Goal: Task Accomplishment & Management: Manage account settings

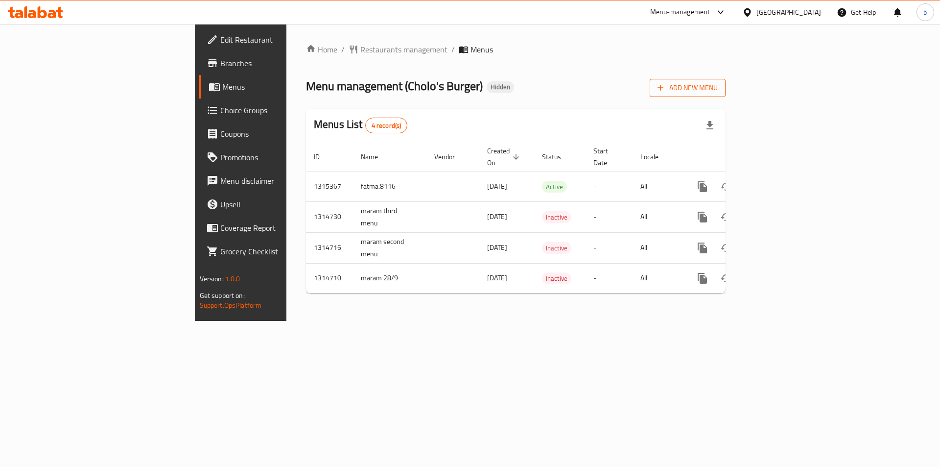
click at [718, 83] on span "Add New Menu" at bounding box center [688, 88] width 60 height 12
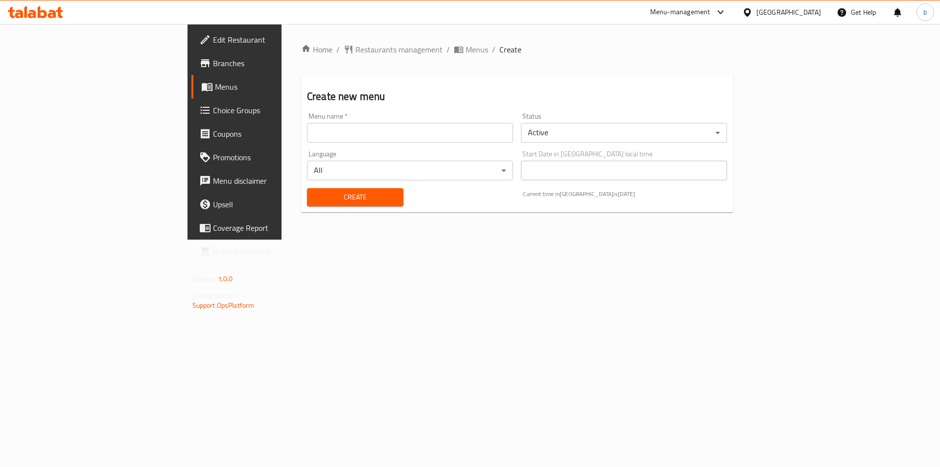
click at [402, 127] on input "text" at bounding box center [410, 133] width 206 height 20
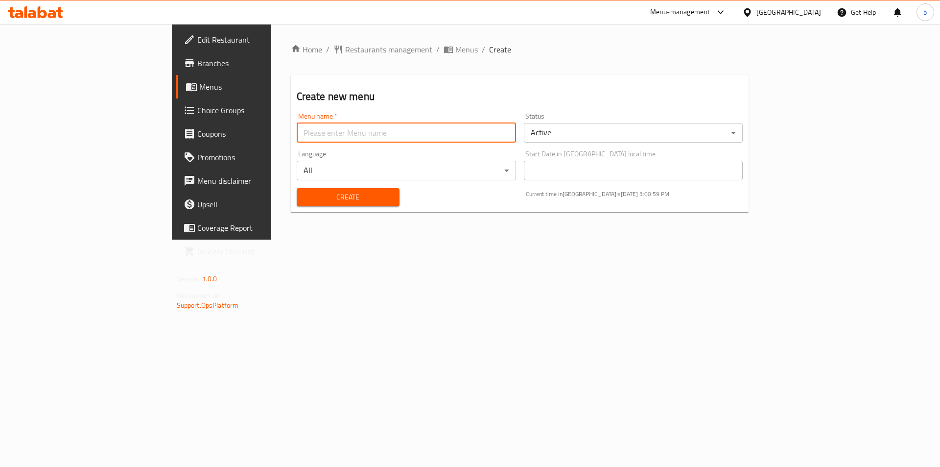
type input "bassma 8032"
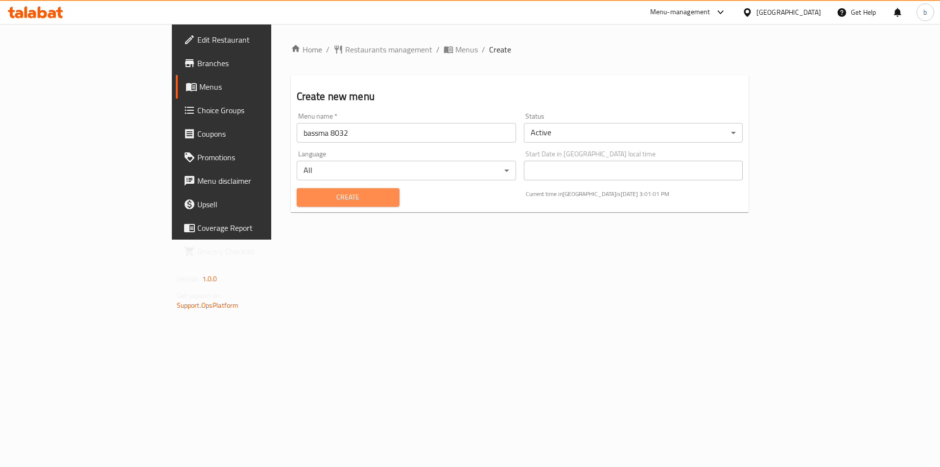
click at [332, 196] on span "Create" at bounding box center [348, 197] width 87 height 12
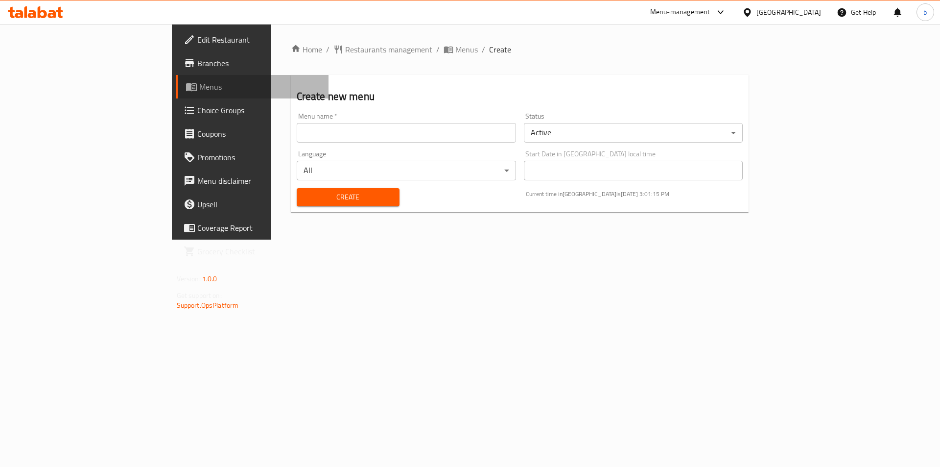
click at [199, 91] on span "Menus" at bounding box center [260, 87] width 122 height 12
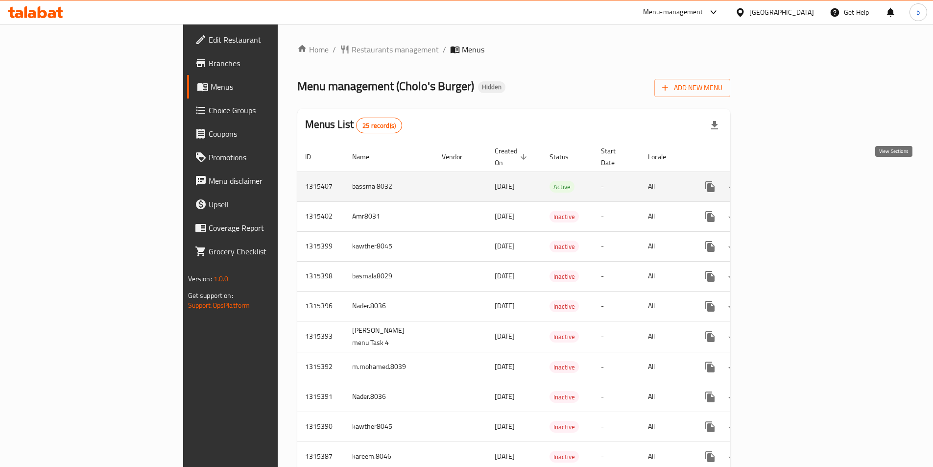
click at [785, 182] on icon "enhanced table" at bounding box center [780, 186] width 9 height 9
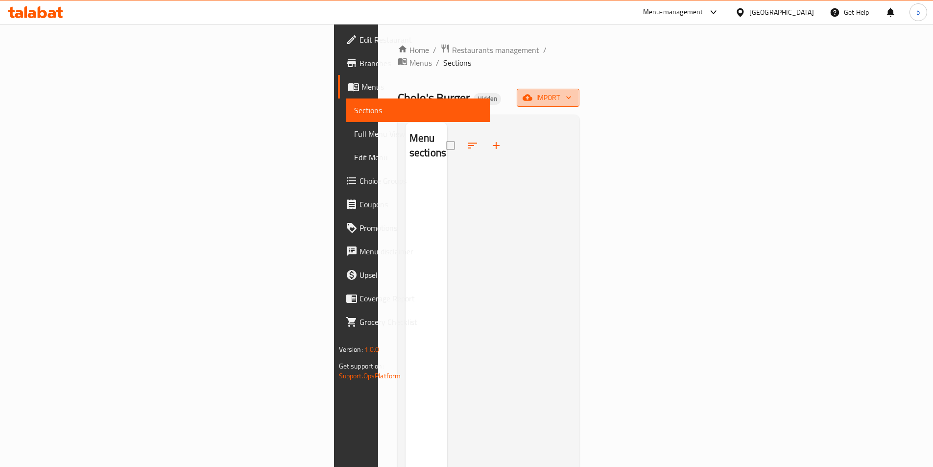
click at [571, 92] on span "import" at bounding box center [547, 98] width 47 height 12
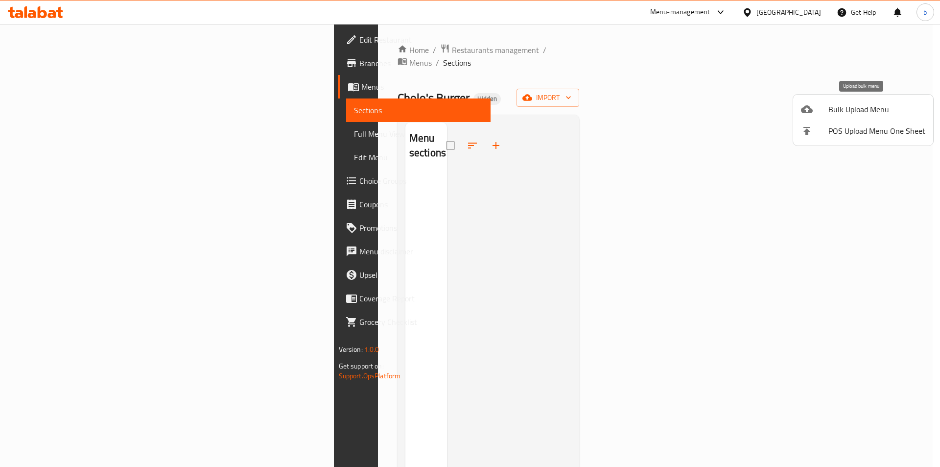
click at [867, 106] on span "Bulk Upload Menu" at bounding box center [877, 109] width 97 height 12
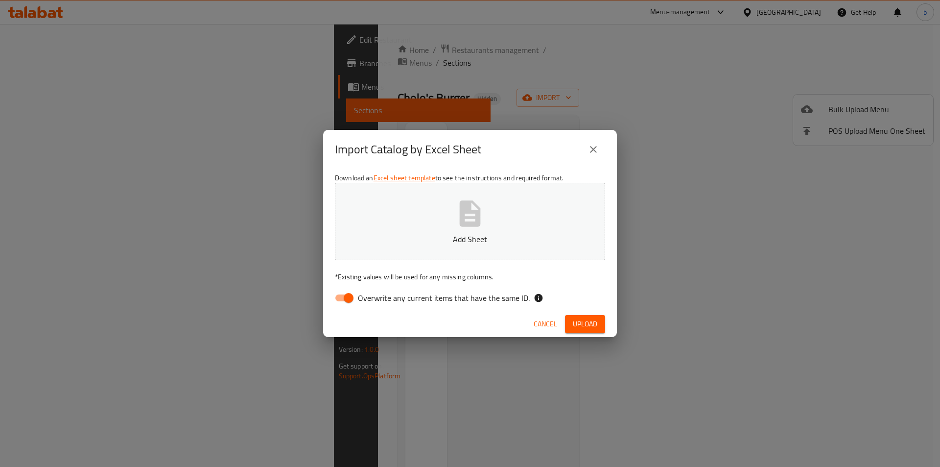
click at [351, 298] on input "Overwrite any current items that have the same ID." at bounding box center [349, 297] width 56 height 19
checkbox input "false"
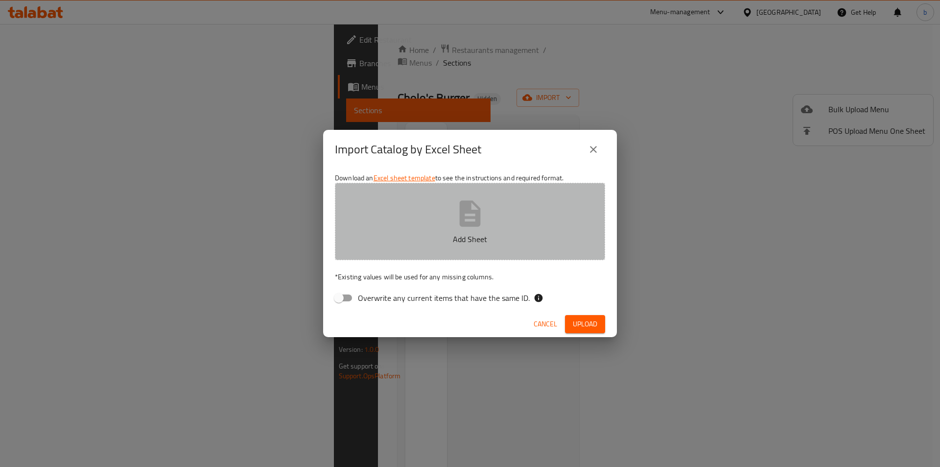
click at [472, 227] on icon "button" at bounding box center [469, 213] width 31 height 31
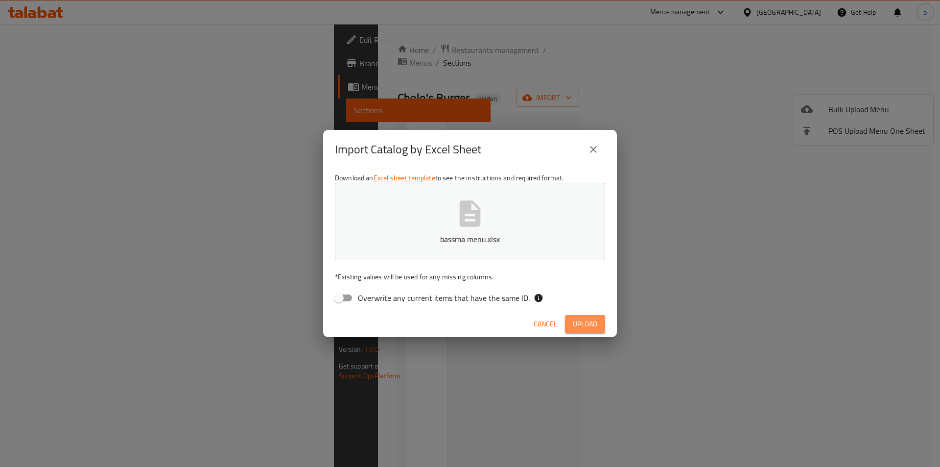
click at [593, 319] on span "Upload" at bounding box center [585, 324] width 24 height 12
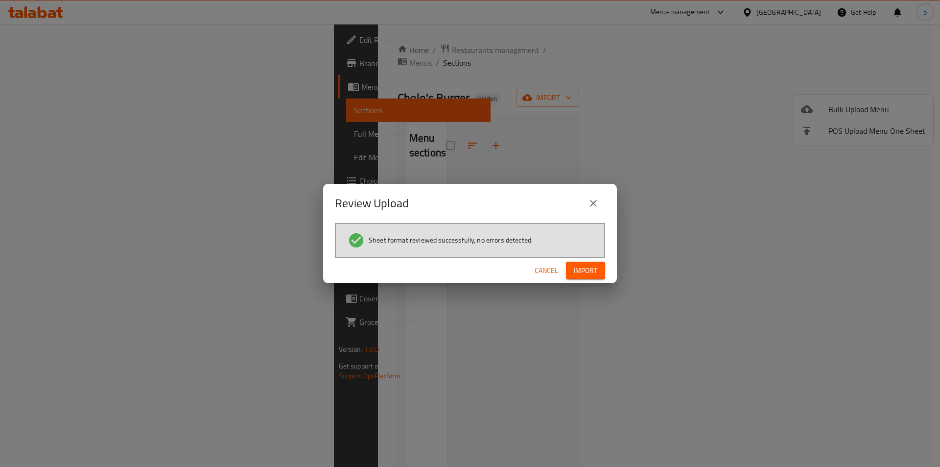
click at [600, 273] on button "Import" at bounding box center [585, 271] width 39 height 18
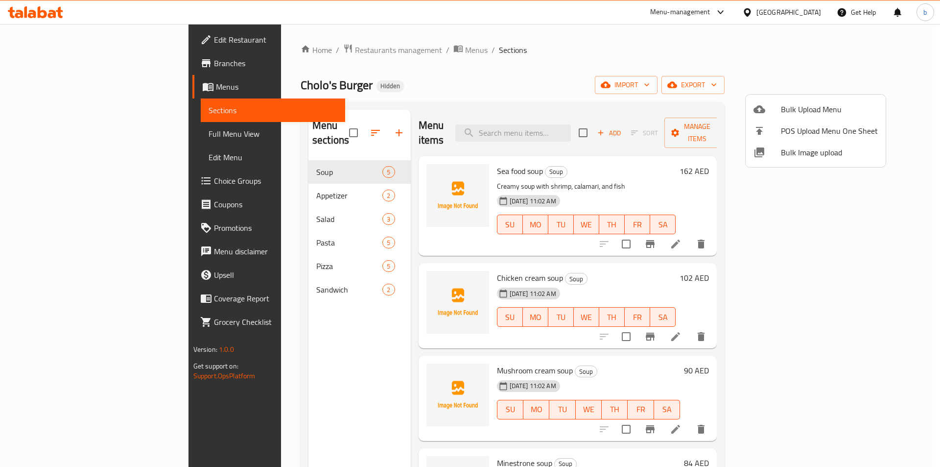
click at [21, 130] on div at bounding box center [470, 233] width 940 height 467
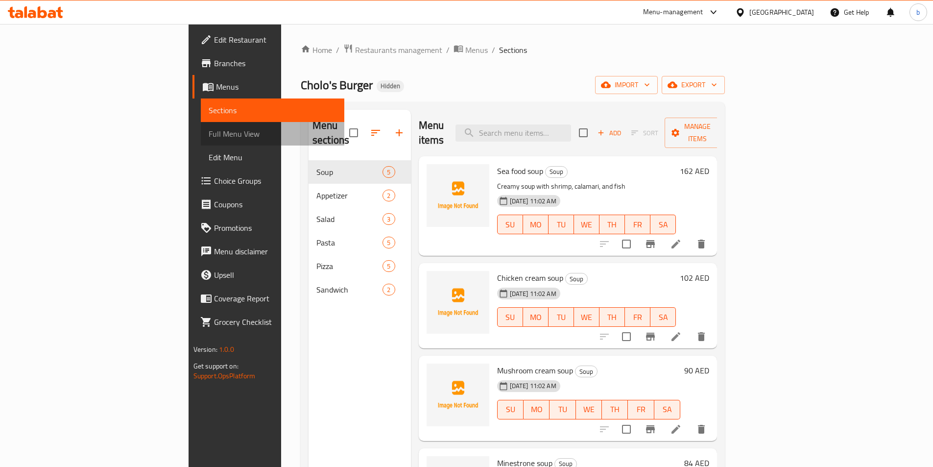
click at [209, 139] on span "Full Menu View" at bounding box center [273, 134] width 128 height 12
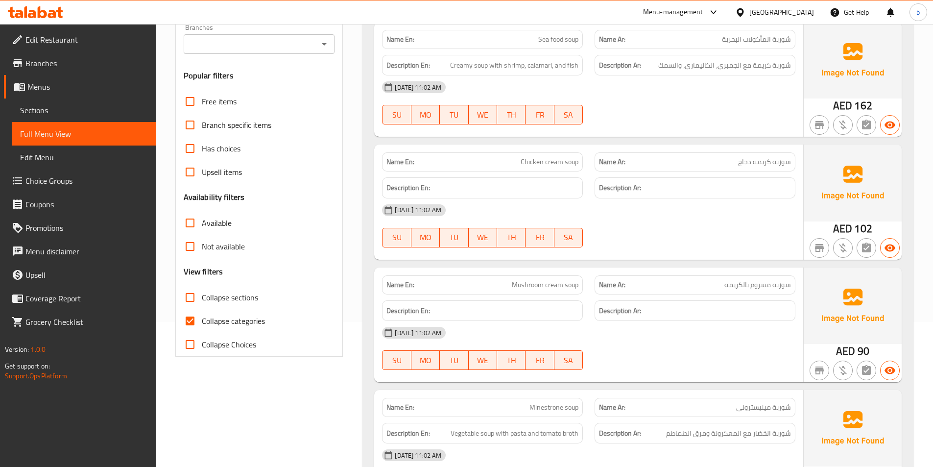
scroll to position [147, 0]
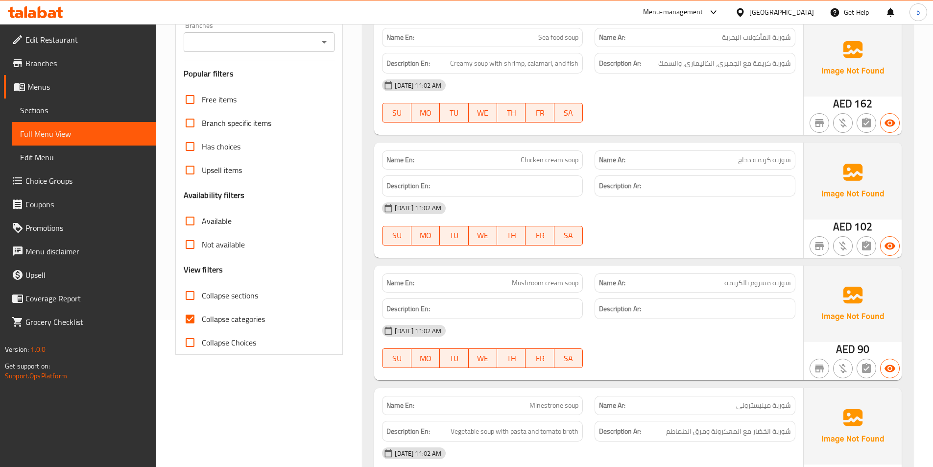
click at [206, 319] on span "Collapse categories" at bounding box center [233, 319] width 63 height 12
click at [202, 319] on input "Collapse categories" at bounding box center [190, 319] width 24 height 24
checkbox input "false"
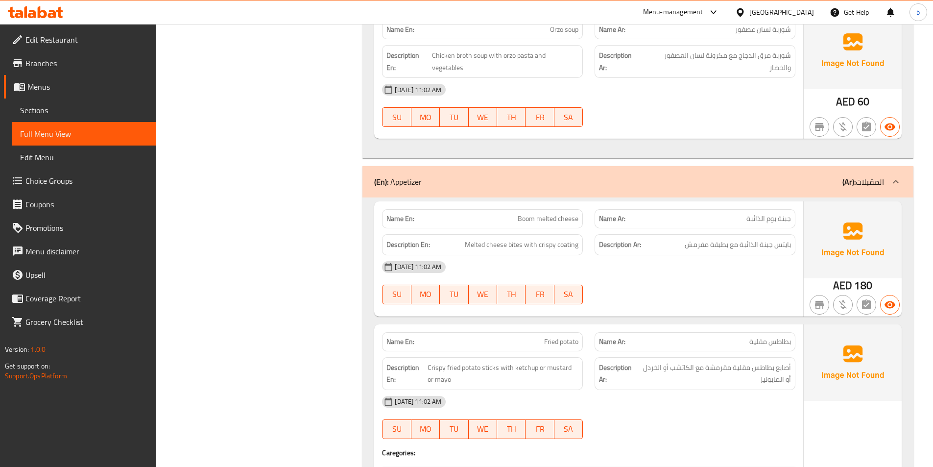
scroll to position [637, 0]
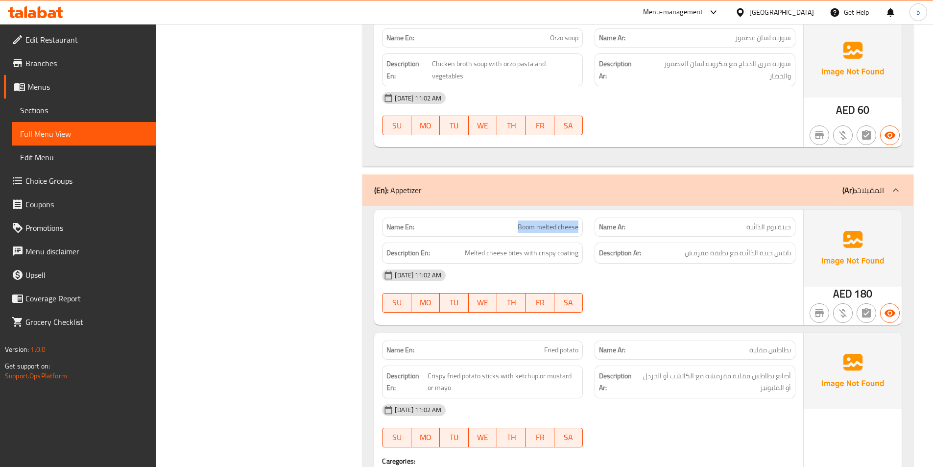
drag, startPoint x: 518, startPoint y: 214, endPoint x: 584, endPoint y: 217, distance: 66.2
click at [584, 217] on div "Name En: Boom melted cheese" at bounding box center [482, 227] width 213 height 31
copy span "Boom melted cheese"
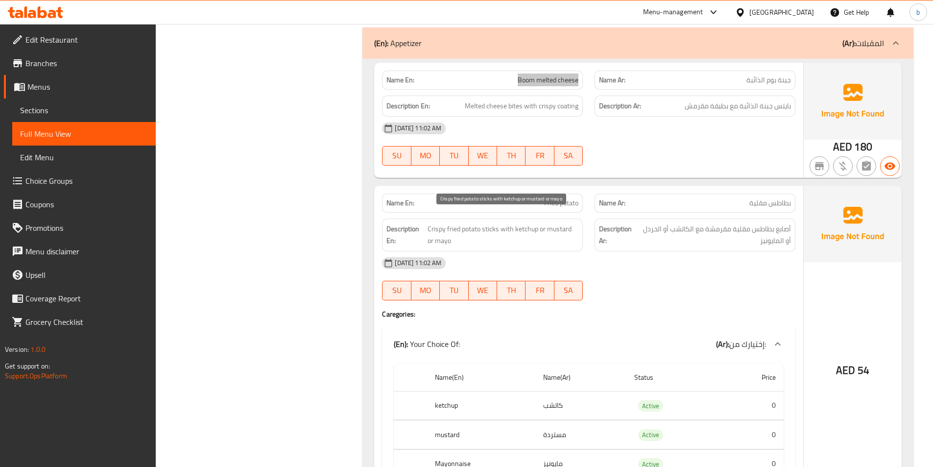
scroll to position [735, 0]
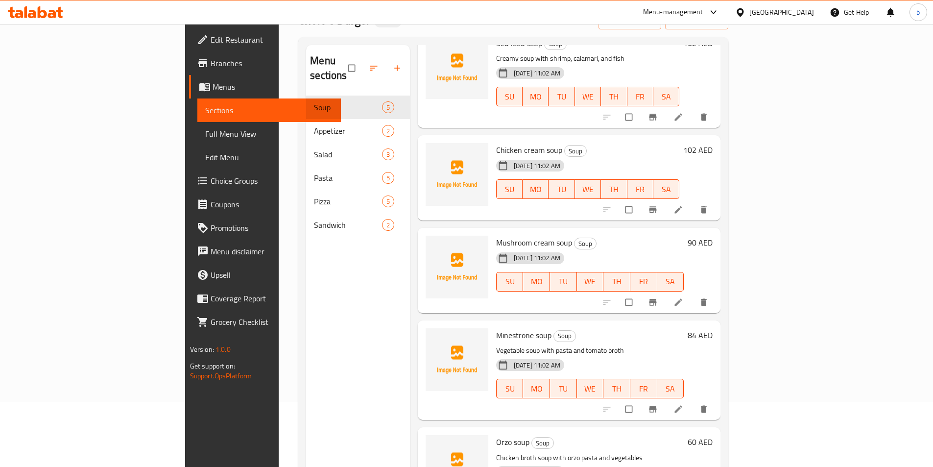
scroll to position [39, 0]
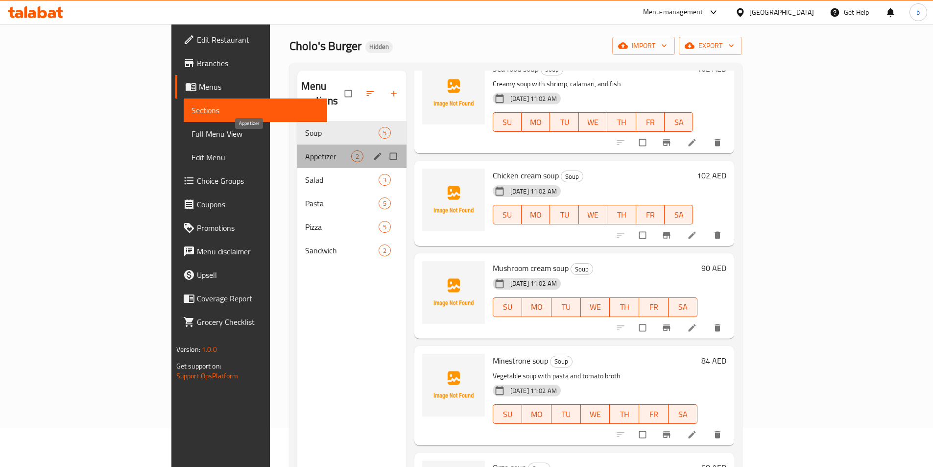
click at [305, 150] on span "Appetizer" at bounding box center [328, 156] width 46 height 12
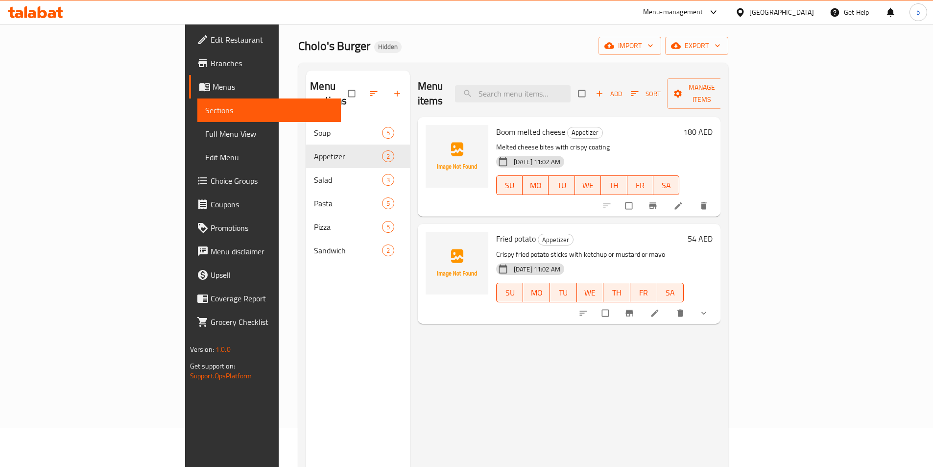
click at [669, 305] on li at bounding box center [655, 313] width 27 height 16
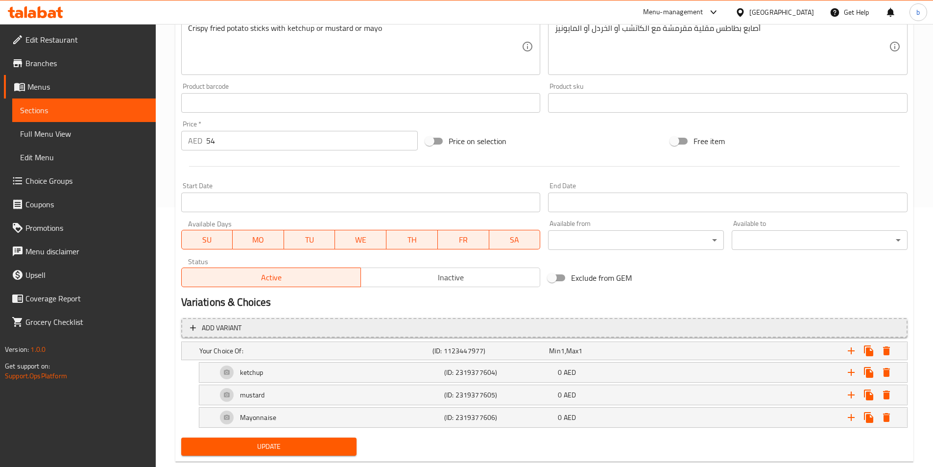
scroll to position [282, 0]
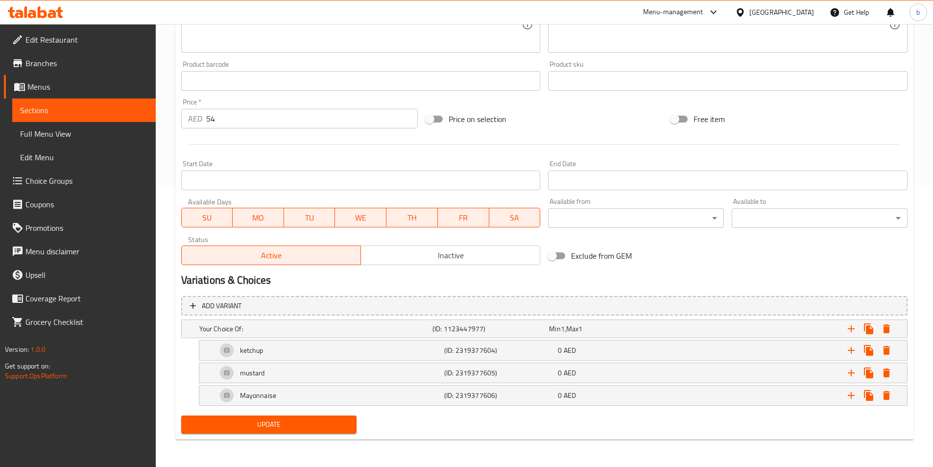
click at [290, 432] on button "Update" at bounding box center [269, 424] width 176 height 18
click at [52, 129] on span "Full Menu View" at bounding box center [84, 134] width 128 height 12
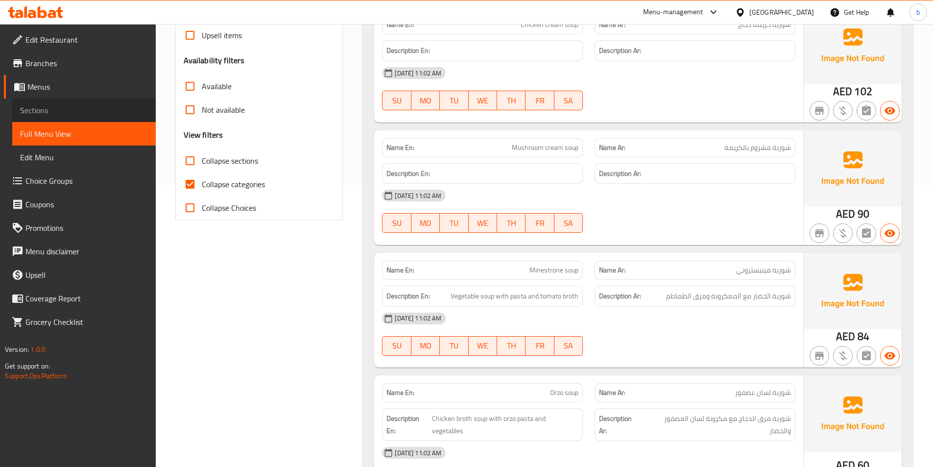
click at [58, 117] on link "Sections" at bounding box center [83, 110] width 143 height 24
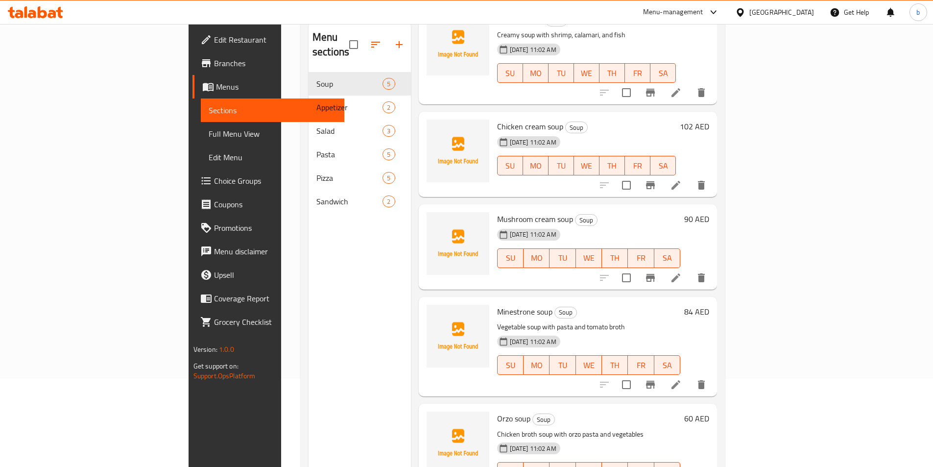
scroll to position [137, 0]
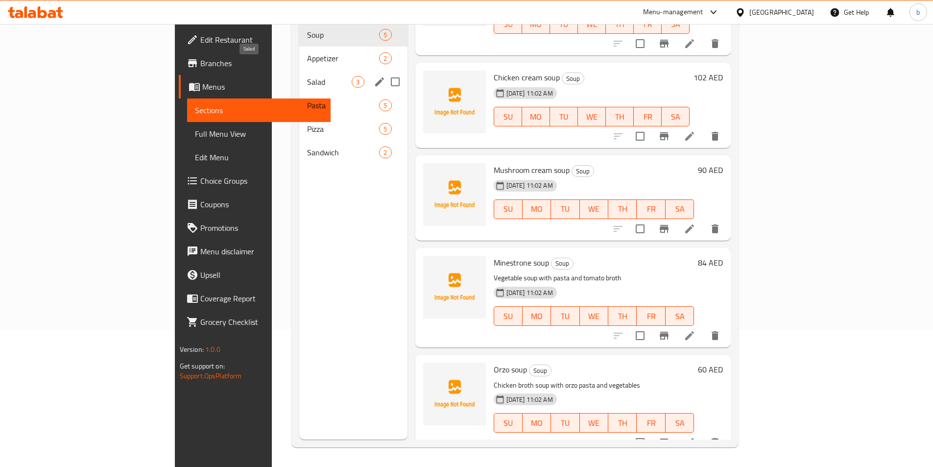
click at [307, 76] on span "Salad" at bounding box center [329, 82] width 45 height 12
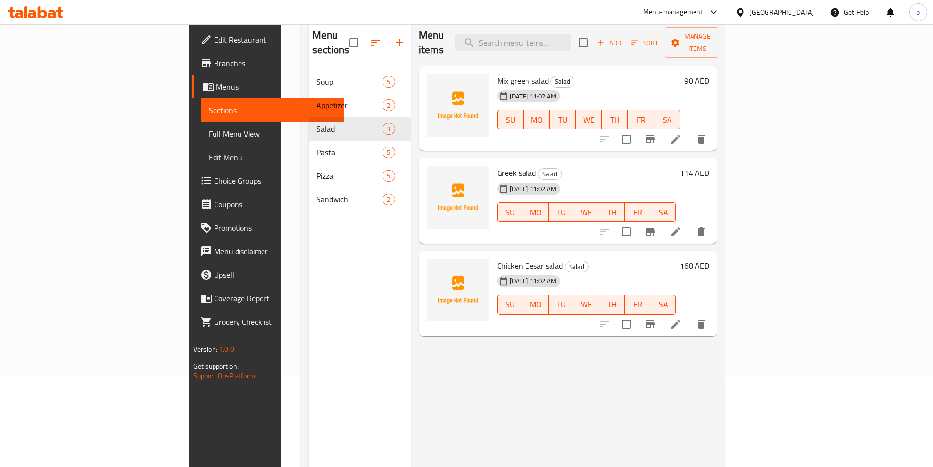
scroll to position [88, 0]
click at [690, 45] on div "Menu items Add Sort Manage items" at bounding box center [568, 45] width 299 height 47
click at [309, 282] on div "Menu sections Soup 5 Appetizer 2 Salad 3 Pasta 5 Pizza 5 Sandwich 2" at bounding box center [360, 255] width 102 height 467
click at [534, 364] on div "Menu items Add Sort Manage items Mix green salad Salad 01-10-2025 11:02 AM SU M…" at bounding box center [564, 255] width 307 height 467
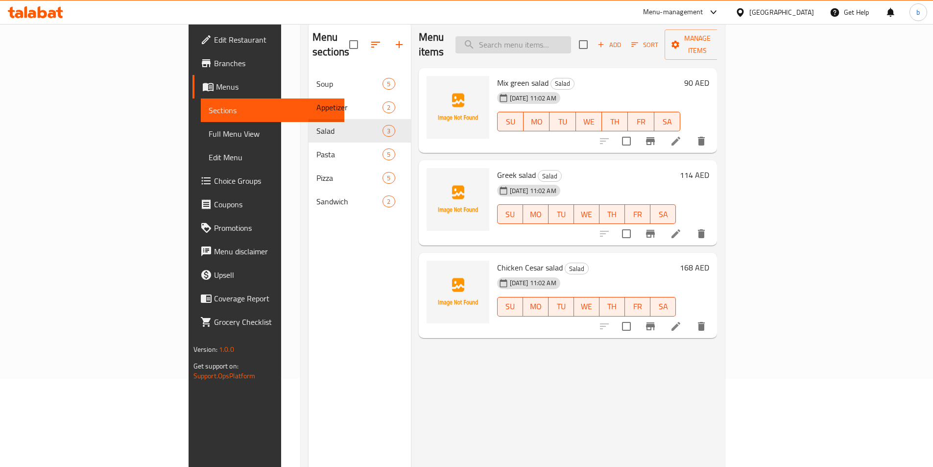
click at [571, 37] on input "search" at bounding box center [513, 44] width 116 height 17
paste input "Boom melted cheese"
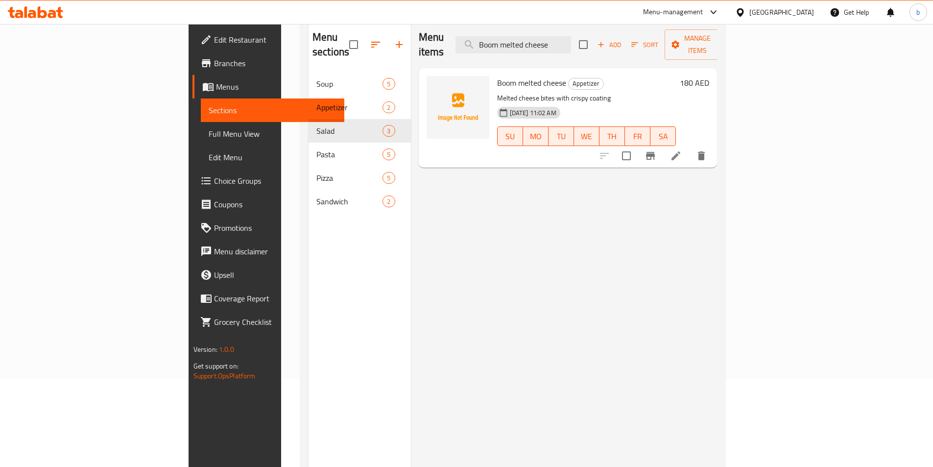
type input "Boom melted cheese"
click at [682, 150] on icon at bounding box center [676, 156] width 12 height 12
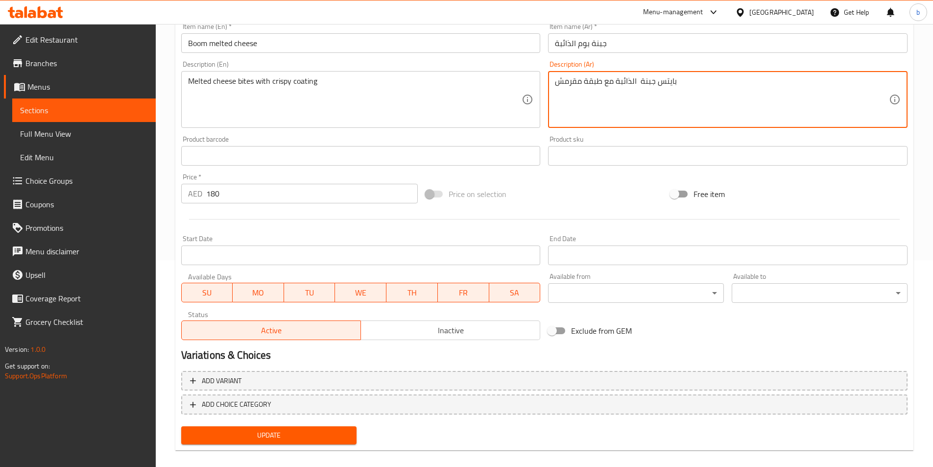
scroll to position [217, 0]
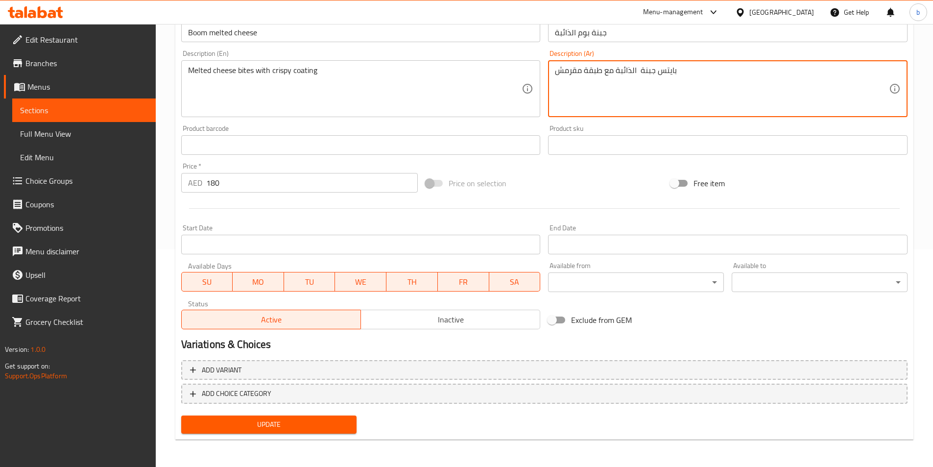
type textarea "بايتس جبنة الذائبة مع طبقة مقرمش"
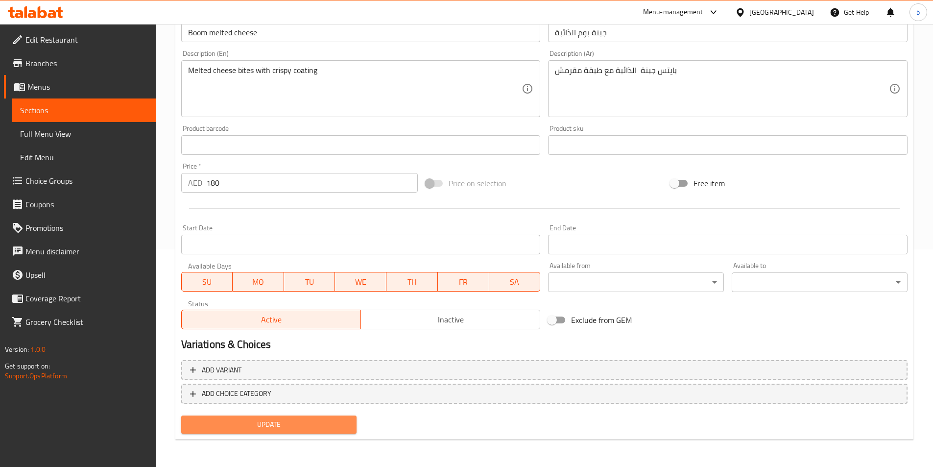
click at [306, 424] on span "Update" at bounding box center [269, 424] width 160 height 12
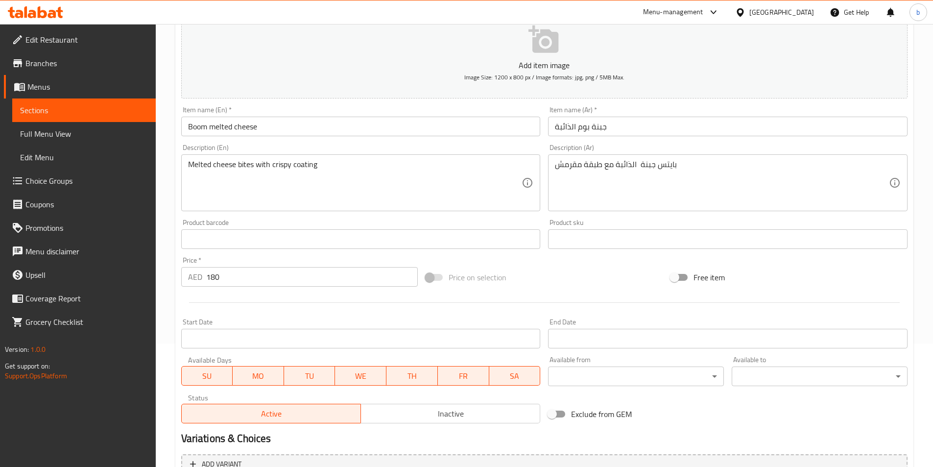
scroll to position [119, 0]
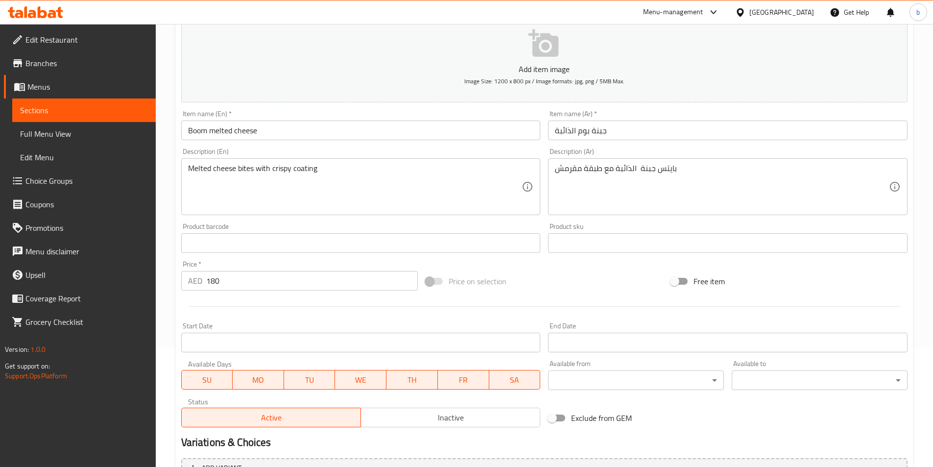
click at [72, 106] on span "Sections" at bounding box center [84, 110] width 128 height 12
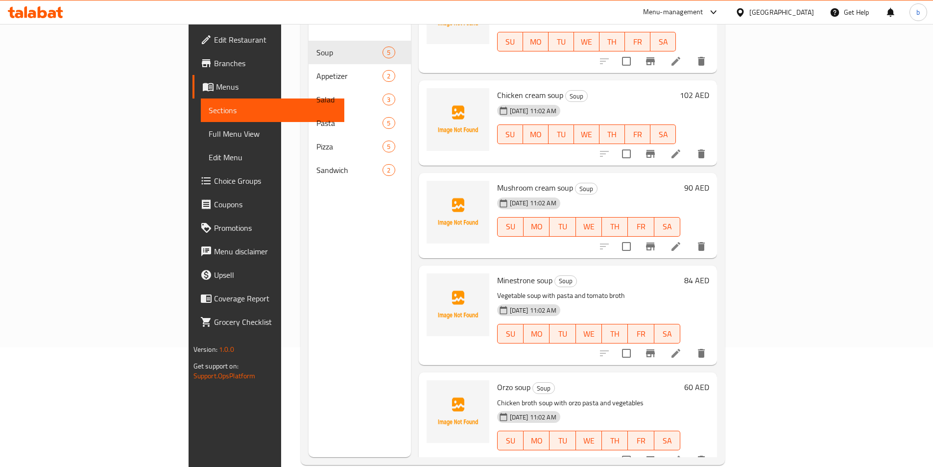
scroll to position [137, 0]
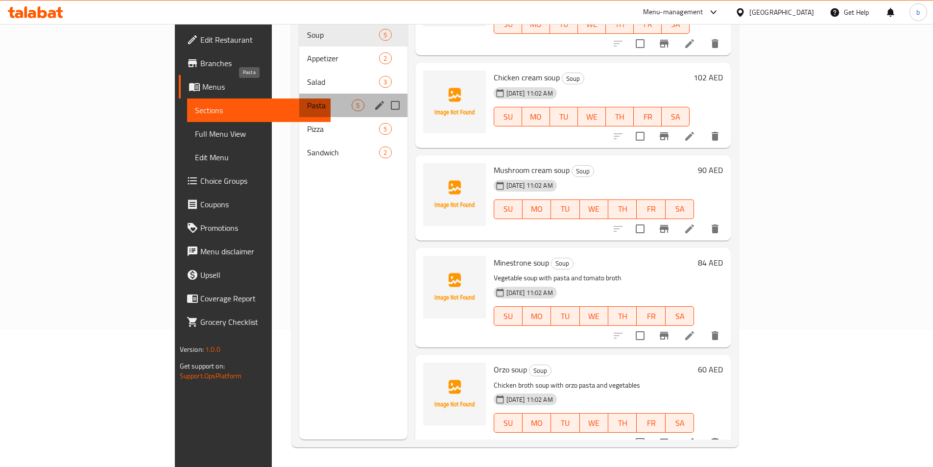
click at [307, 99] on span "Pasta" at bounding box center [329, 105] width 45 height 12
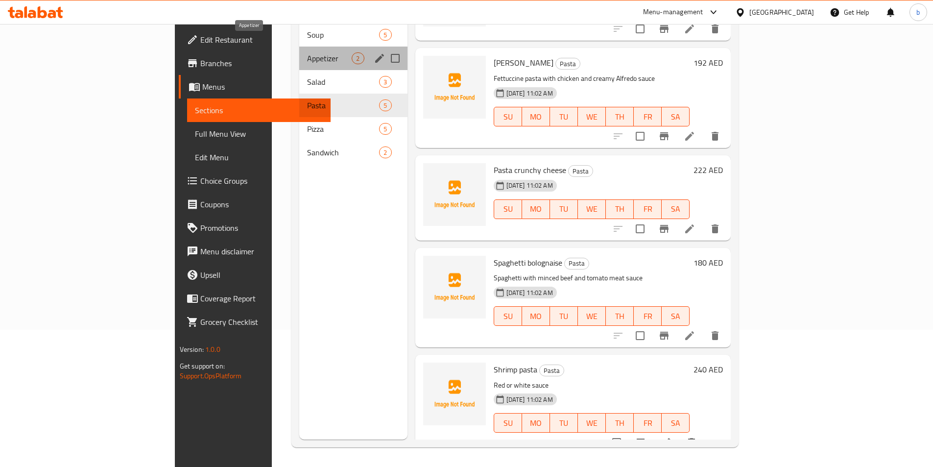
click at [307, 52] on span "Appetizer" at bounding box center [329, 58] width 45 height 12
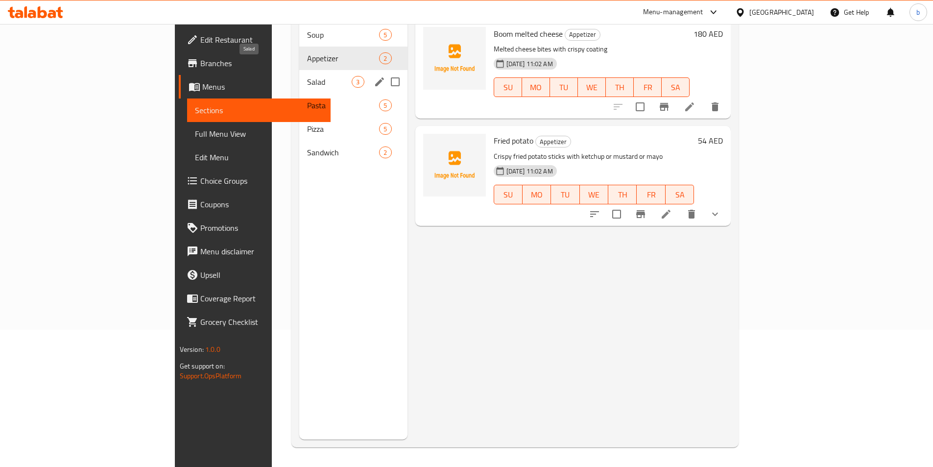
click at [307, 76] on span "Salad" at bounding box center [329, 82] width 45 height 12
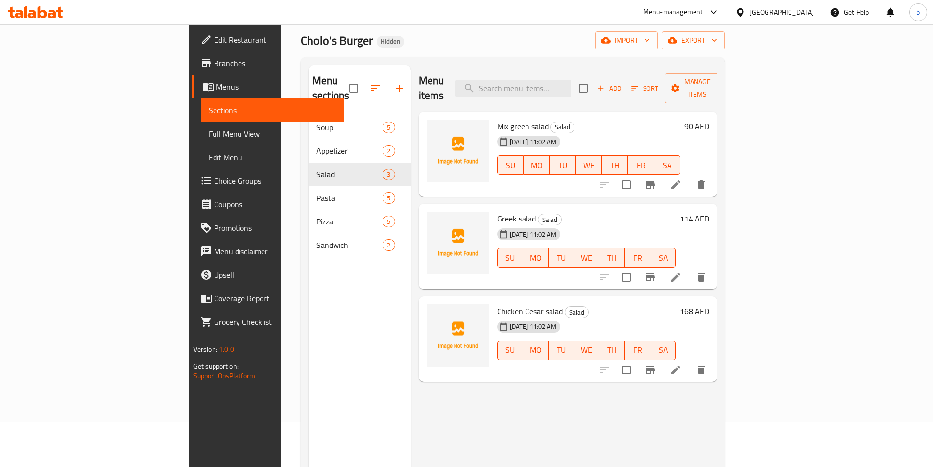
scroll to position [39, 0]
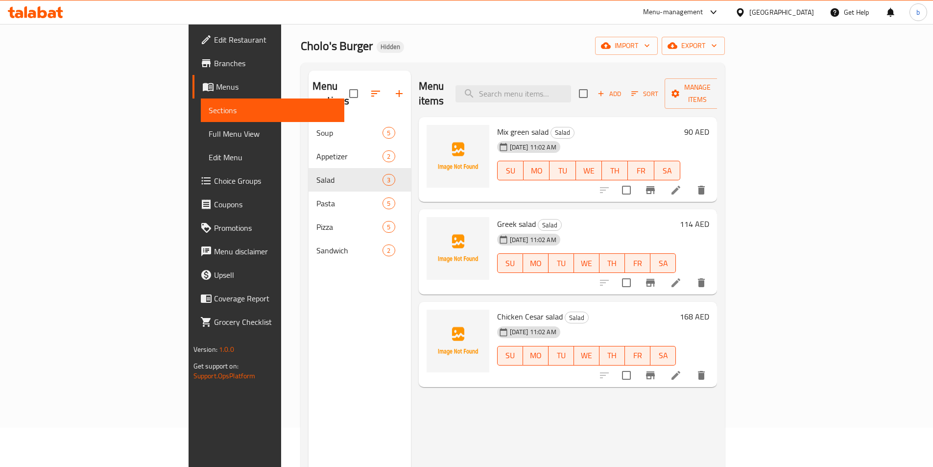
click at [493, 213] on div "Greek salad Salad 01-10-2025 11:02 AM SU MO TU WE TH FR SA" at bounding box center [586, 251] width 187 height 77
drag, startPoint x: 450, startPoint y: 210, endPoint x: 487, endPoint y: 209, distance: 37.7
click at [497, 216] on span "Greek salad" at bounding box center [516, 223] width 39 height 15
copy span "Greek salad"
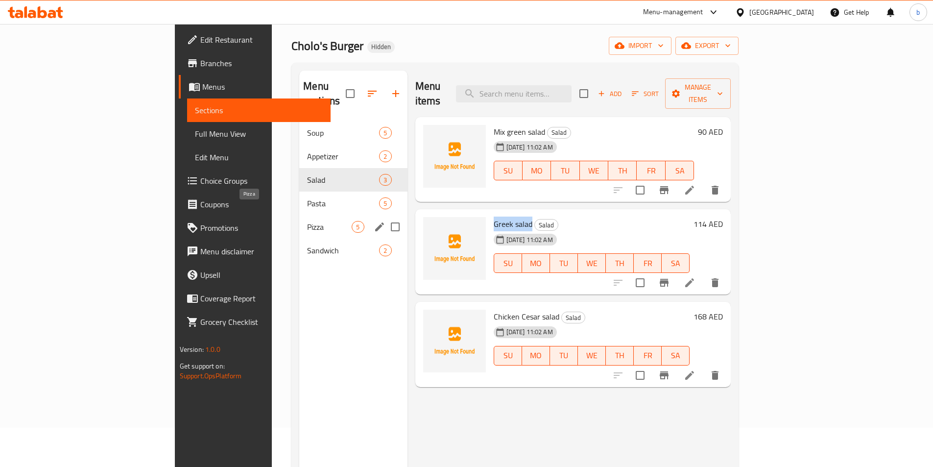
click at [307, 221] on span "Pizza" at bounding box center [329, 227] width 45 height 12
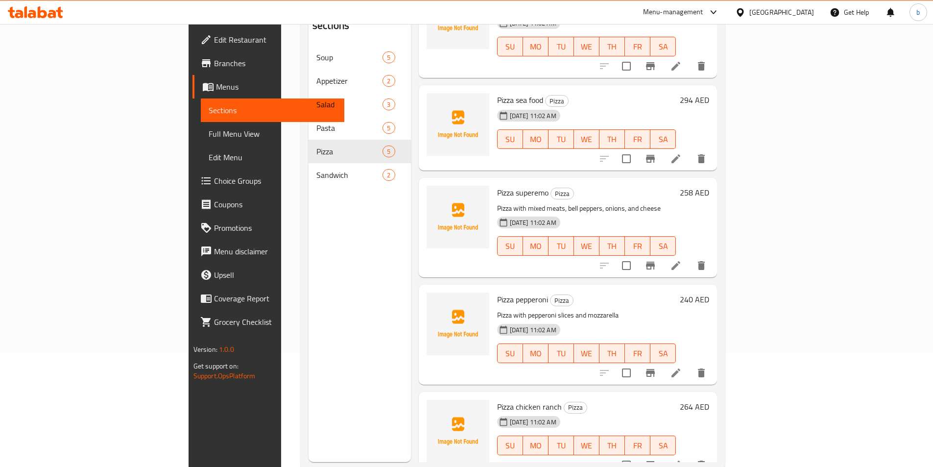
scroll to position [137, 0]
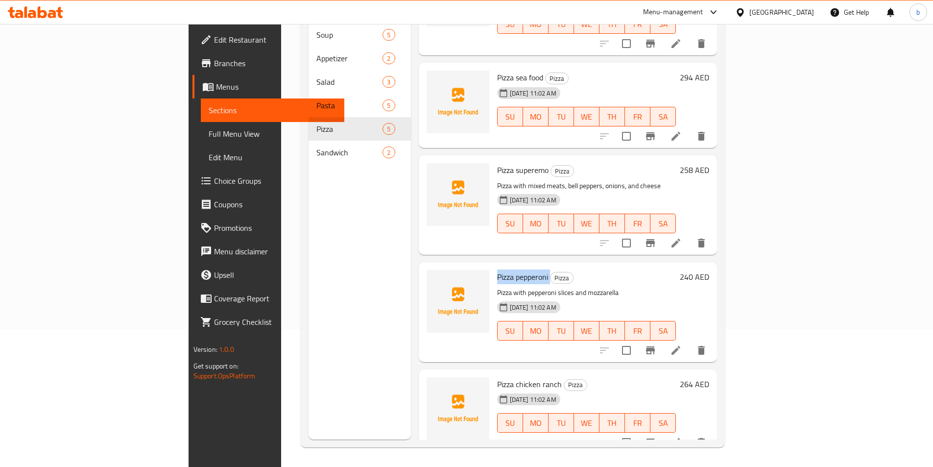
drag, startPoint x: 451, startPoint y: 261, endPoint x: 504, endPoint y: 267, distance: 53.7
click at [504, 270] on h6 "Pizza pepperoni Pizza" at bounding box center [586, 277] width 179 height 14
copy h6 "Pizza pepperoni"
drag, startPoint x: 470, startPoint y: 155, endPoint x: 500, endPoint y: 155, distance: 29.9
click at [500, 163] on span "Pizza superemo" at bounding box center [522, 170] width 51 height 15
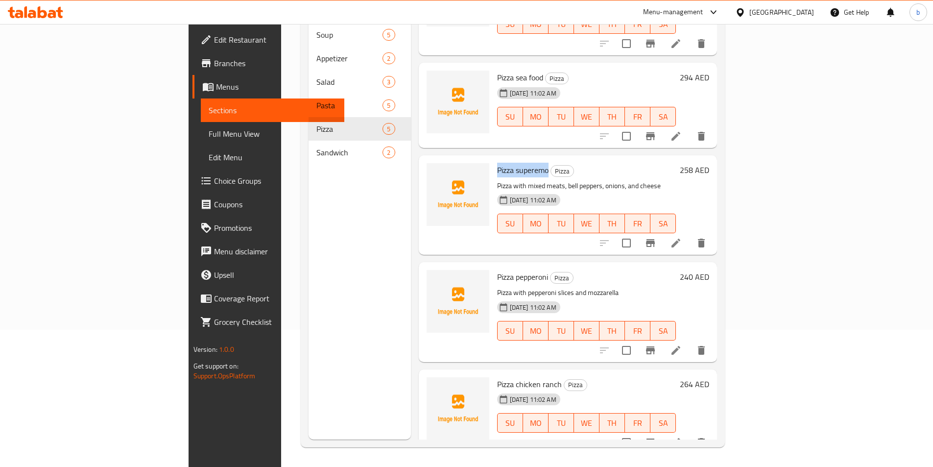
drag, startPoint x: 451, startPoint y: 155, endPoint x: 502, endPoint y: 158, distance: 51.5
click at [502, 163] on h6 "Pizza superemo Pizza" at bounding box center [586, 170] width 179 height 14
copy span "Pizza superemo"
click at [497, 163] on span "Pizza superemo" at bounding box center [522, 170] width 51 height 15
drag, startPoint x: 451, startPoint y: 153, endPoint x: 509, endPoint y: 143, distance: 58.7
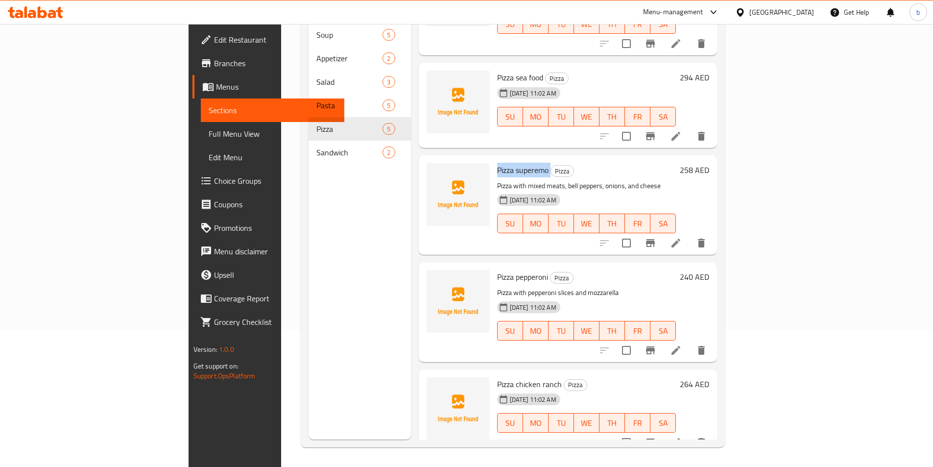
click at [509, 155] on div "Pizza superemo Pizza Pizza with mixed meats, bell peppers, onions, and cheese 0…" at bounding box center [568, 204] width 299 height 99
copy h6 "Pizza superemo"
drag, startPoint x: 452, startPoint y: 167, endPoint x: 569, endPoint y: 173, distance: 116.7
click at [569, 180] on p "Pizza with mixed meats, bell peppers, onions, and cheese" at bounding box center [586, 186] width 179 height 12
drag, startPoint x: 450, startPoint y: 169, endPoint x: 619, endPoint y: 168, distance: 168.5
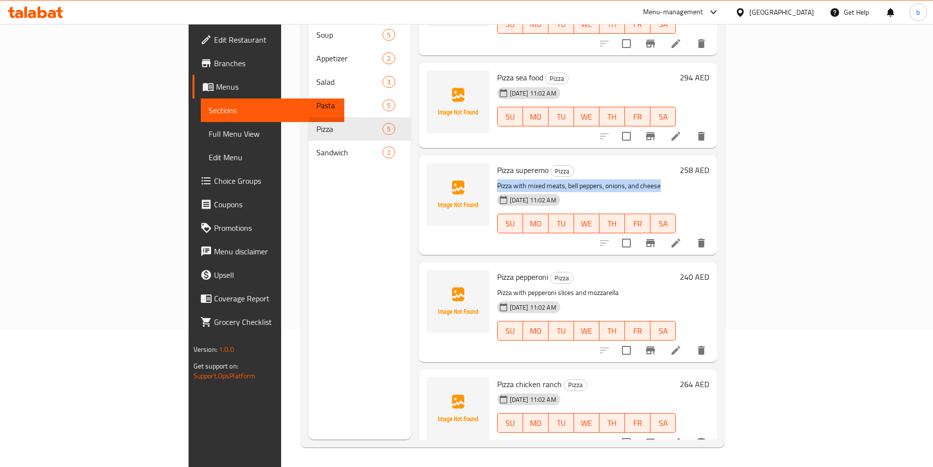
click at [619, 180] on p "Pizza with mixed meats, bell peppers, onions, and cheese" at bounding box center [586, 186] width 179 height 12
copy p "Pizza with mixed meats, bell peppers, onions, and cheese"
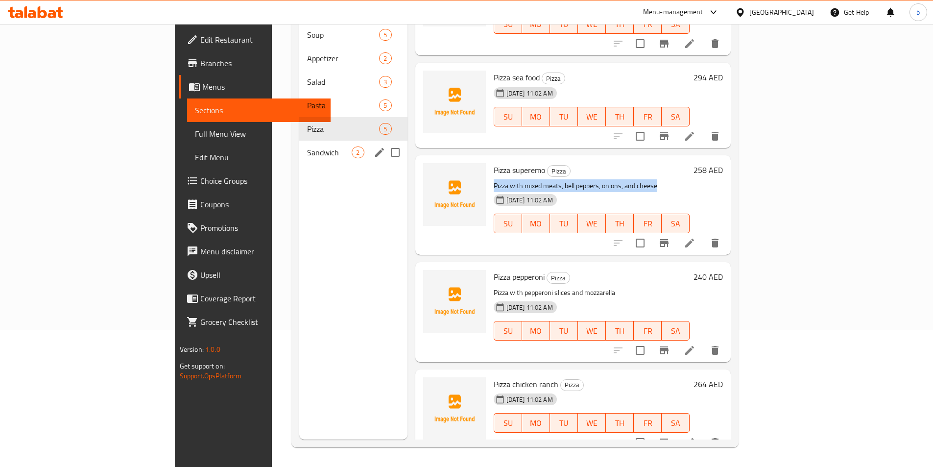
click at [307, 146] on span "Sandwich" at bounding box center [329, 152] width 45 height 12
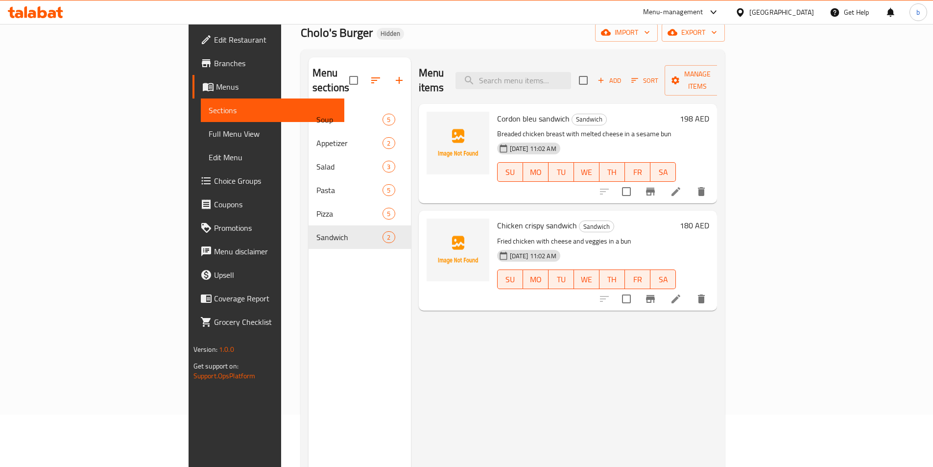
scroll to position [39, 0]
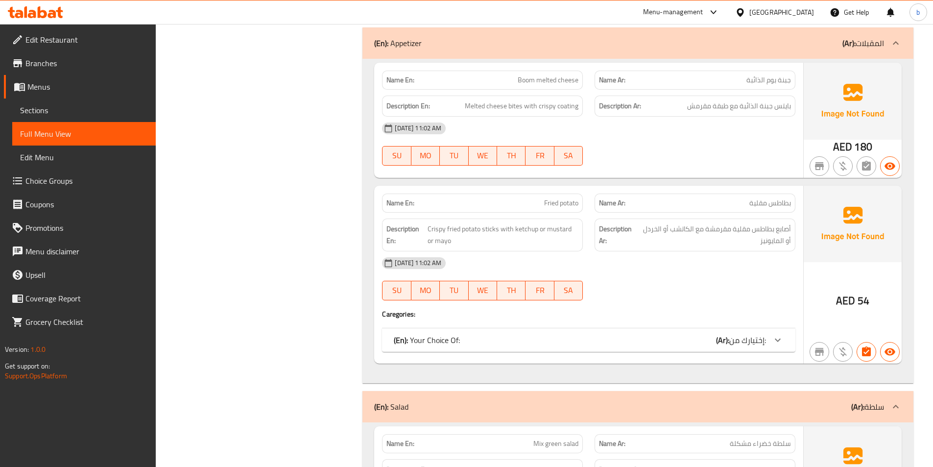
scroll to position [930, 0]
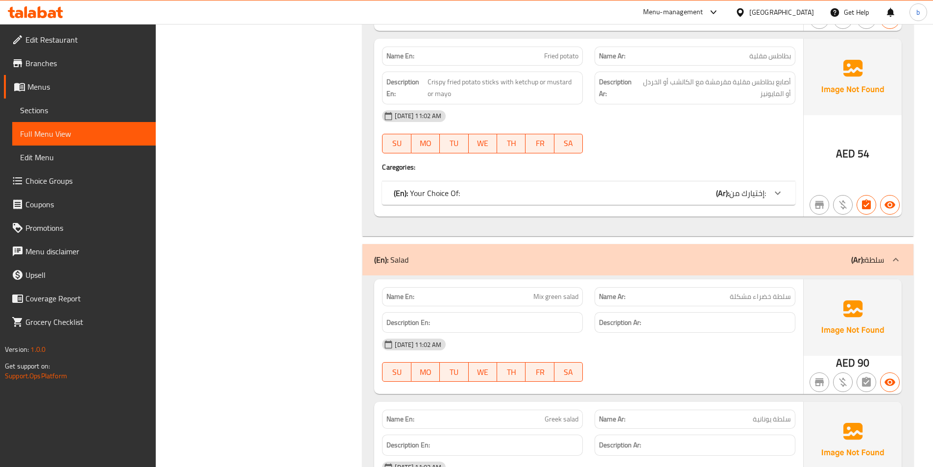
click at [44, 128] on span "Full Menu View" at bounding box center [84, 134] width 128 height 12
click at [40, 106] on span "Sections" at bounding box center [84, 110] width 128 height 12
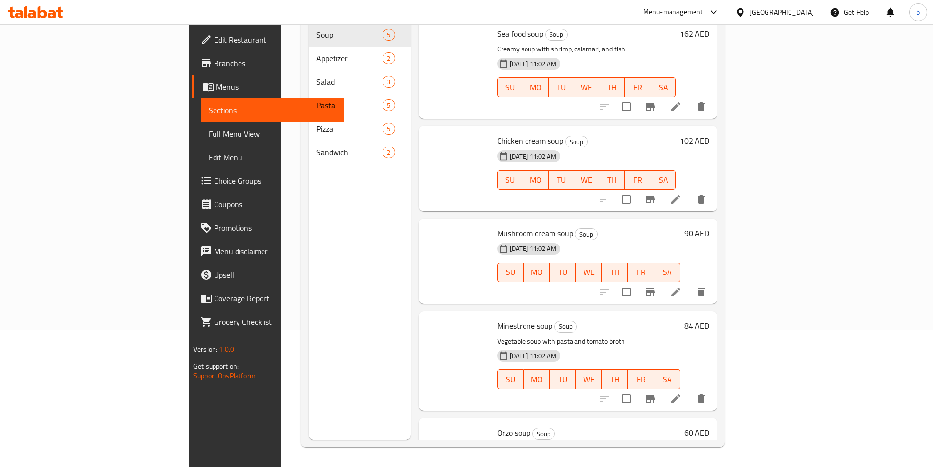
scroll to position [137, 0]
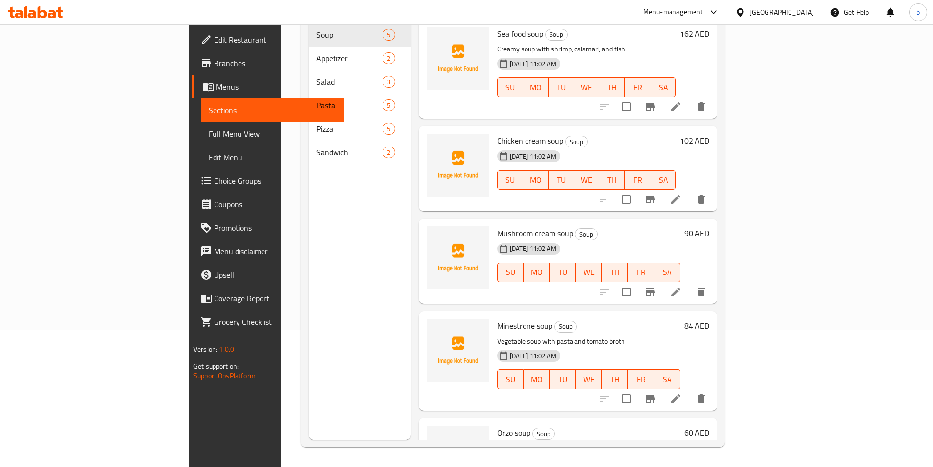
click at [209, 134] on span "Full Menu View" at bounding box center [273, 134] width 128 height 12
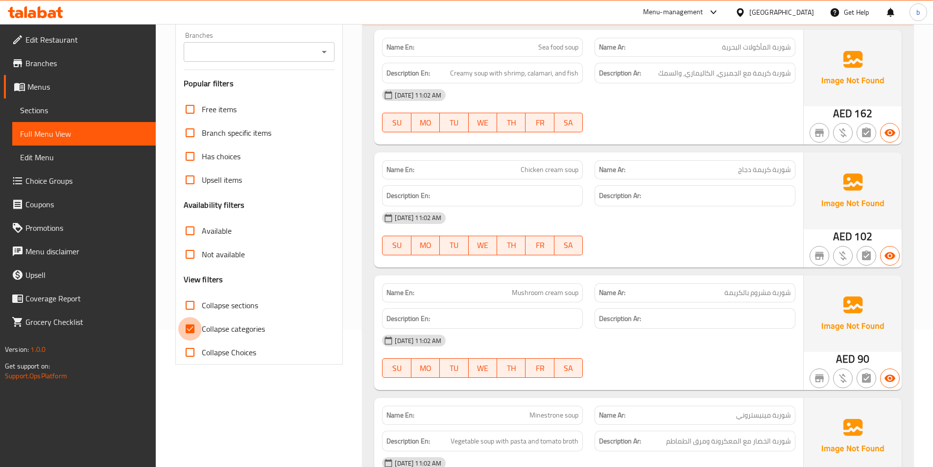
click at [192, 331] on input "Collapse categories" at bounding box center [190, 329] width 24 height 24
checkbox input "false"
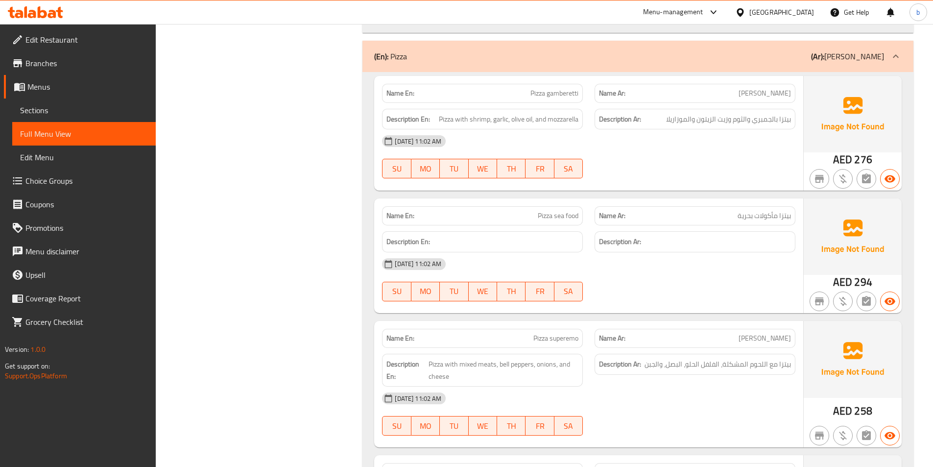
scroll to position [2524, 0]
